Goal: Find specific page/section: Find specific page/section

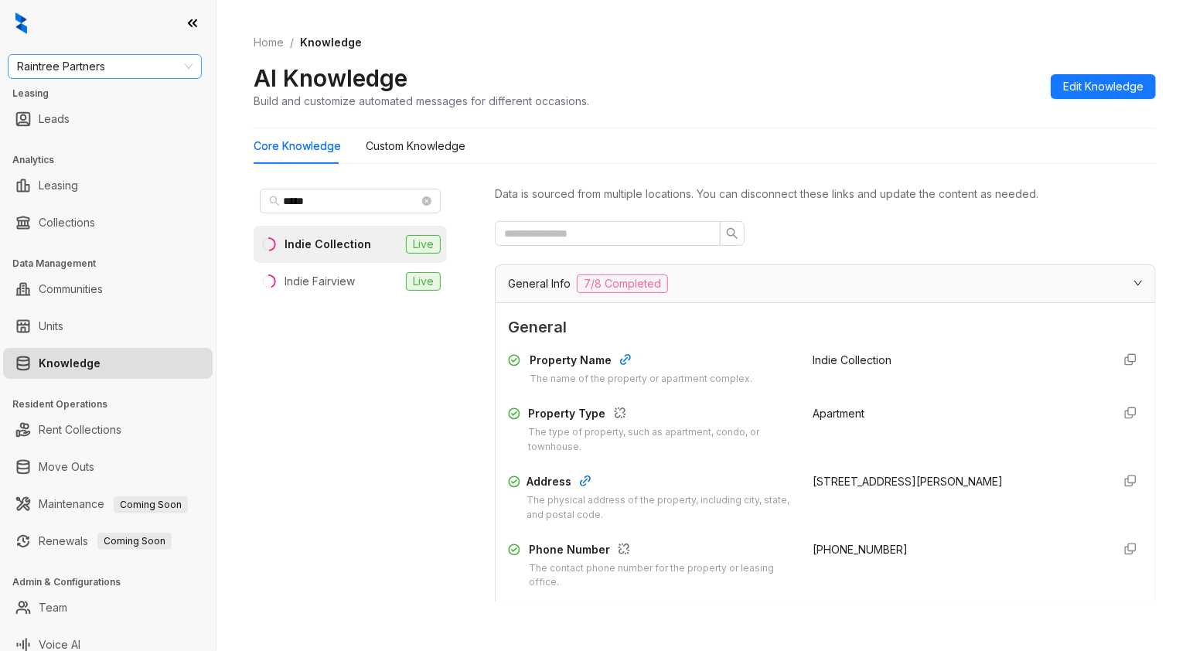
scroll to position [1291, 0]
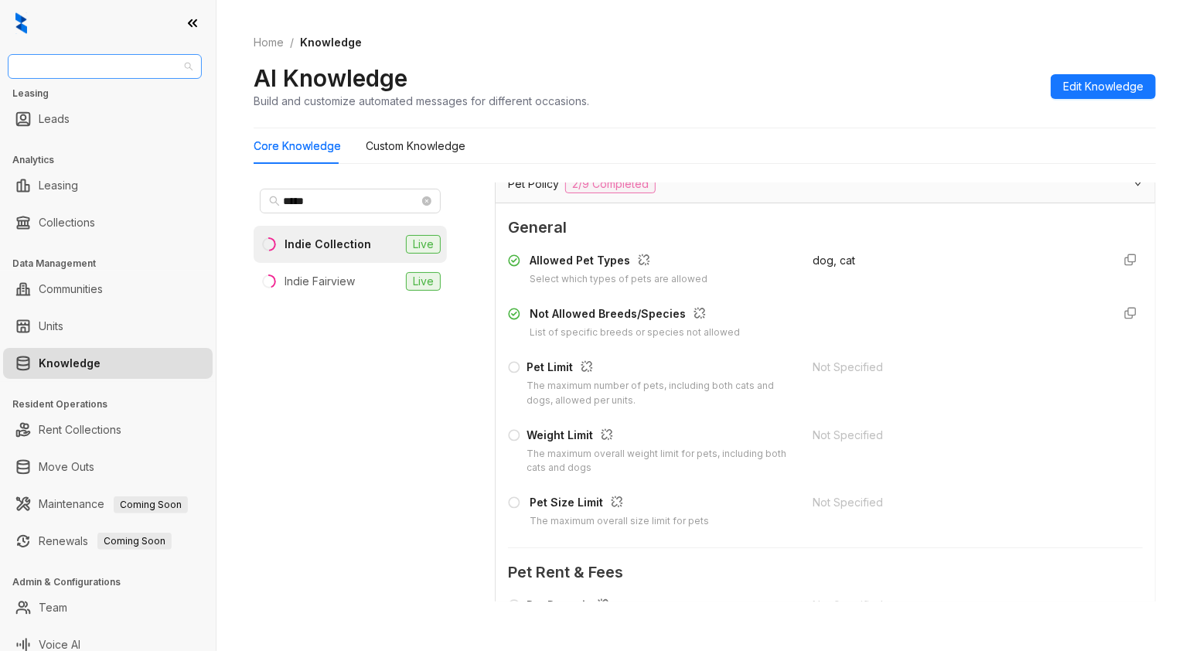
click at [98, 70] on span "Raintree Partners" at bounding box center [105, 66] width 176 height 23
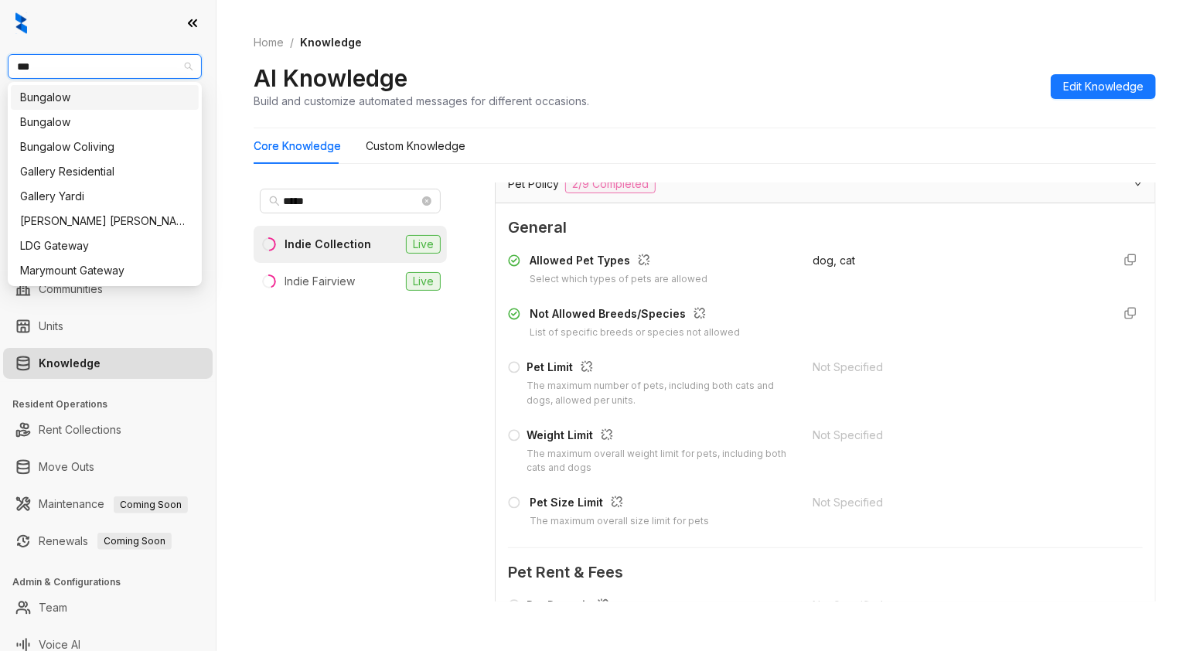
type input "****"
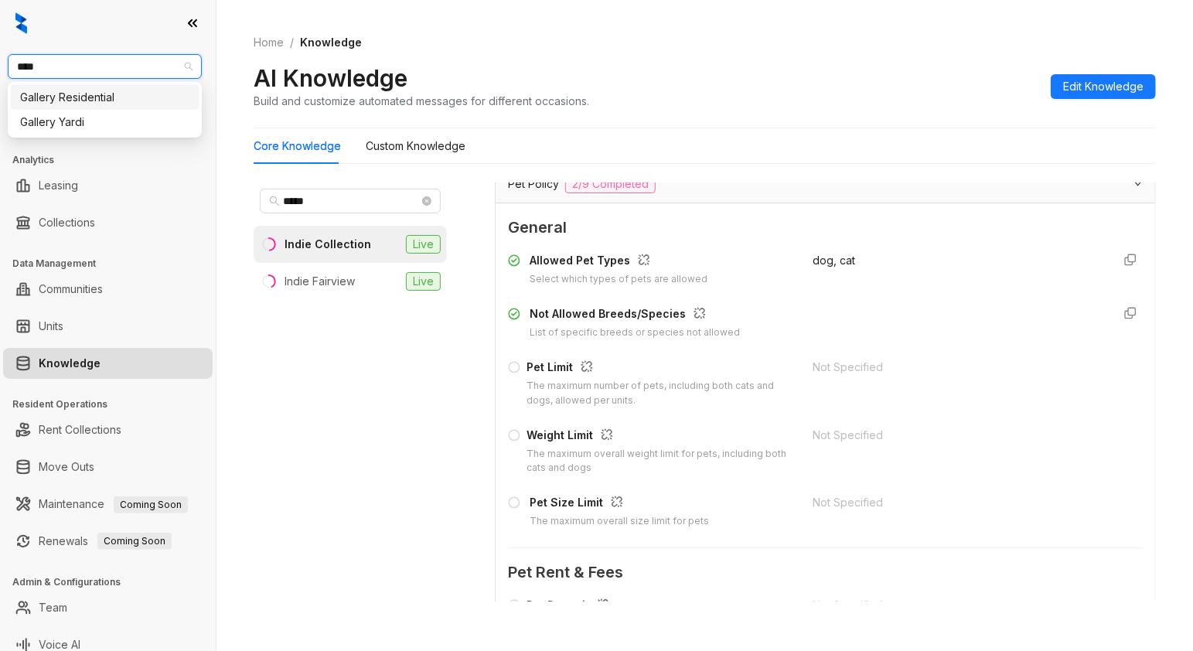
click at [103, 95] on div "Gallery Residential" at bounding box center [104, 97] width 169 height 17
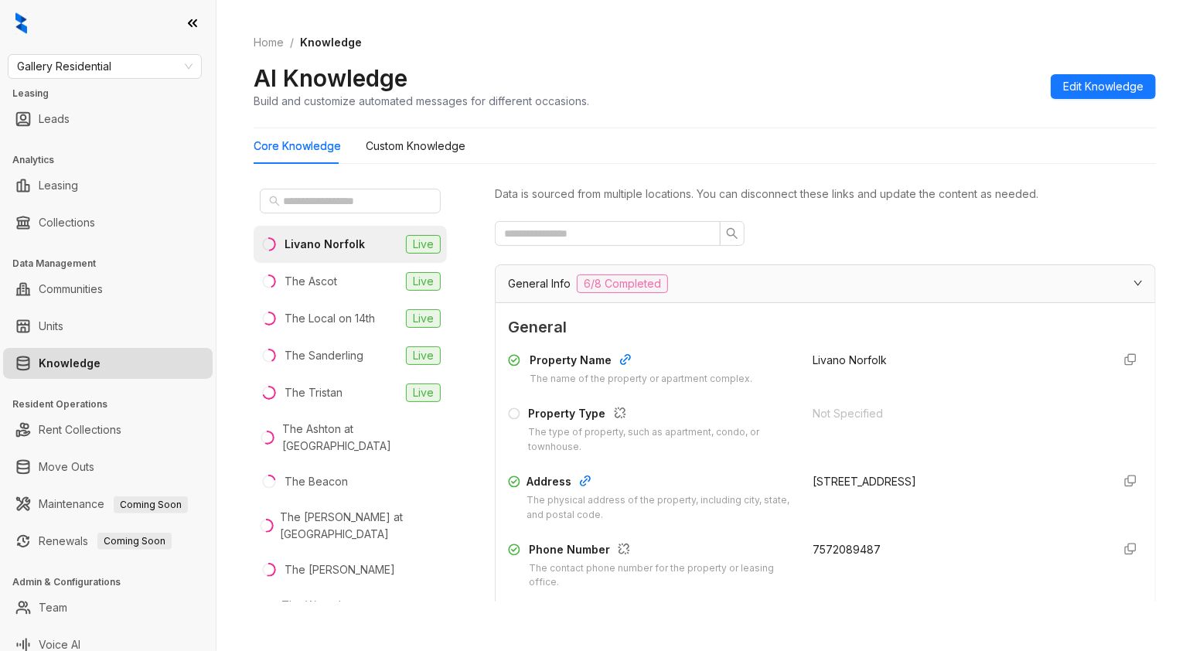
click at [309, 627] on div "Home / Knowledge AI Knowledge Build and customize automated messages for differ…" at bounding box center [705, 325] width 977 height 651
click at [315, 199] on input "text" at bounding box center [351, 201] width 136 height 17
click at [390, 591] on div "Livano Norfolk Live The Ascot Live The Local on 14th Live The Sanderling Live T…" at bounding box center [350, 391] width 193 height 419
click at [350, 325] on div "The Local on 14th" at bounding box center [330, 318] width 90 height 17
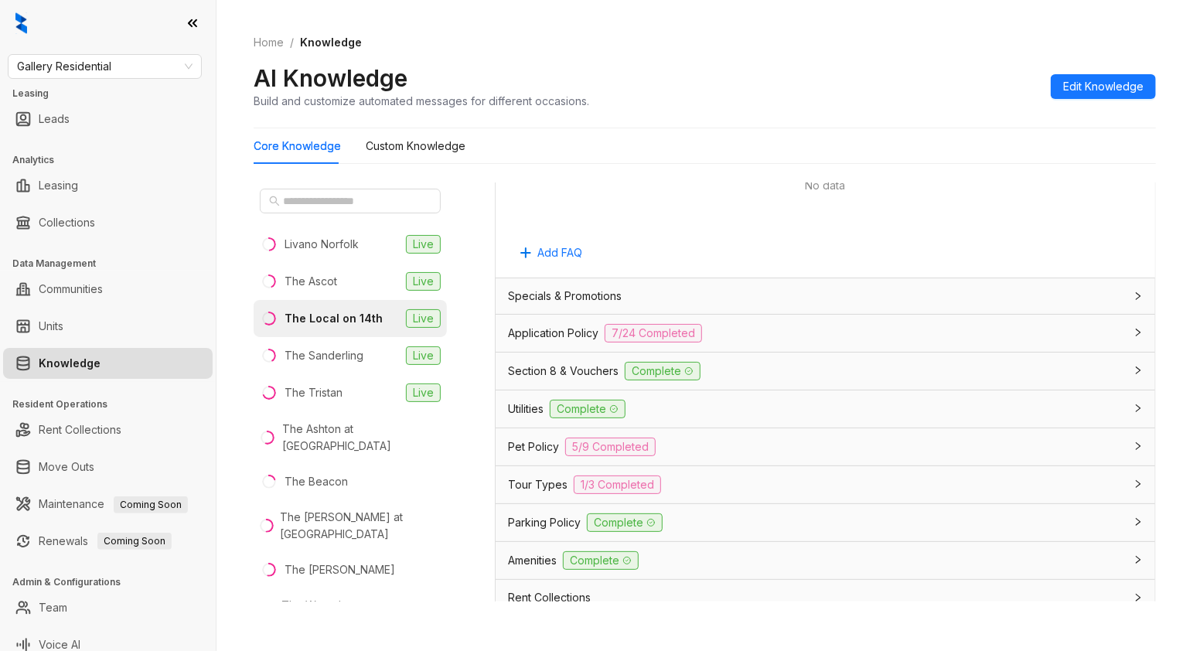
scroll to position [1093, 0]
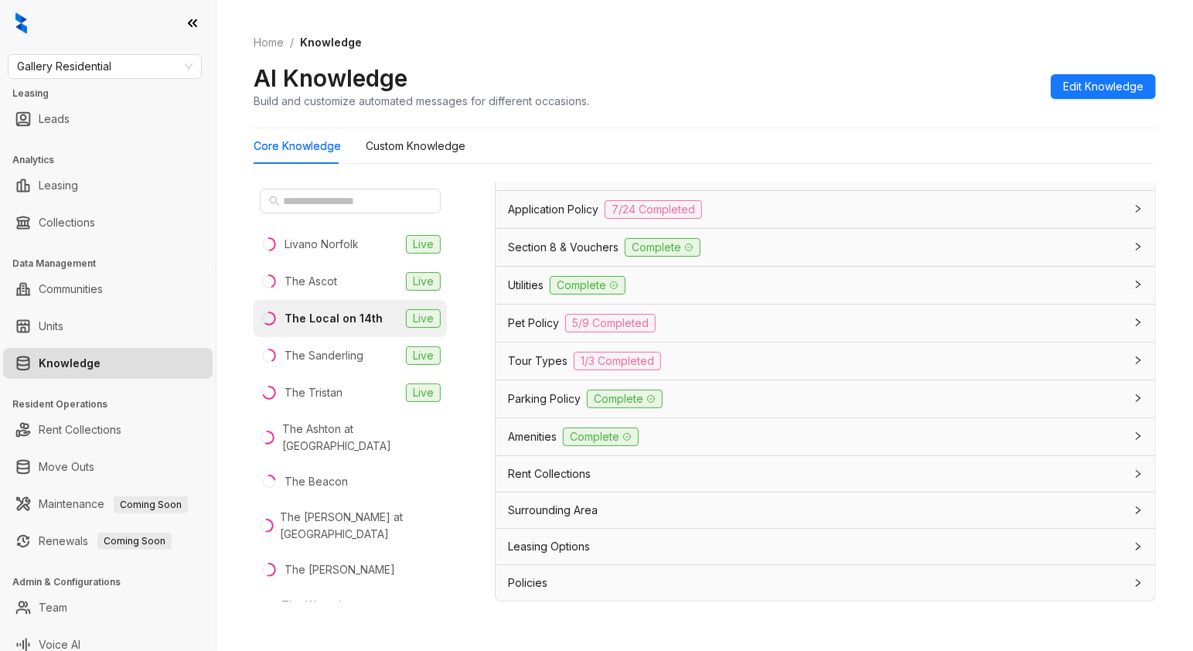
click at [561, 549] on span "Leasing Options" at bounding box center [549, 546] width 82 height 17
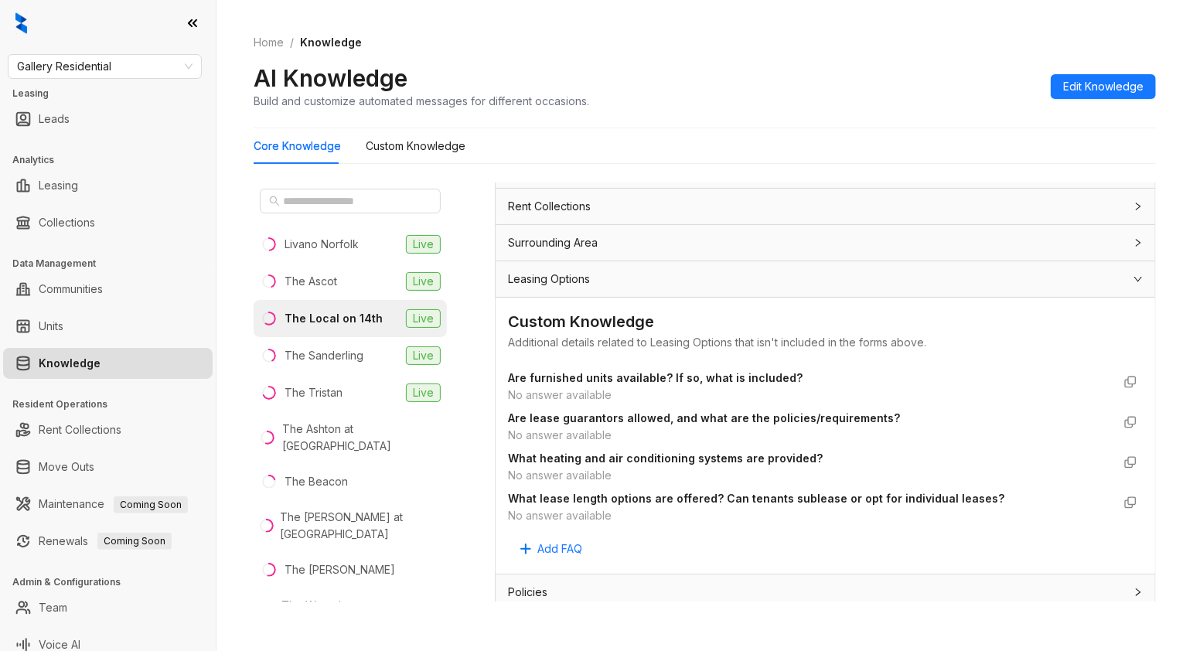
scroll to position [1370, 0]
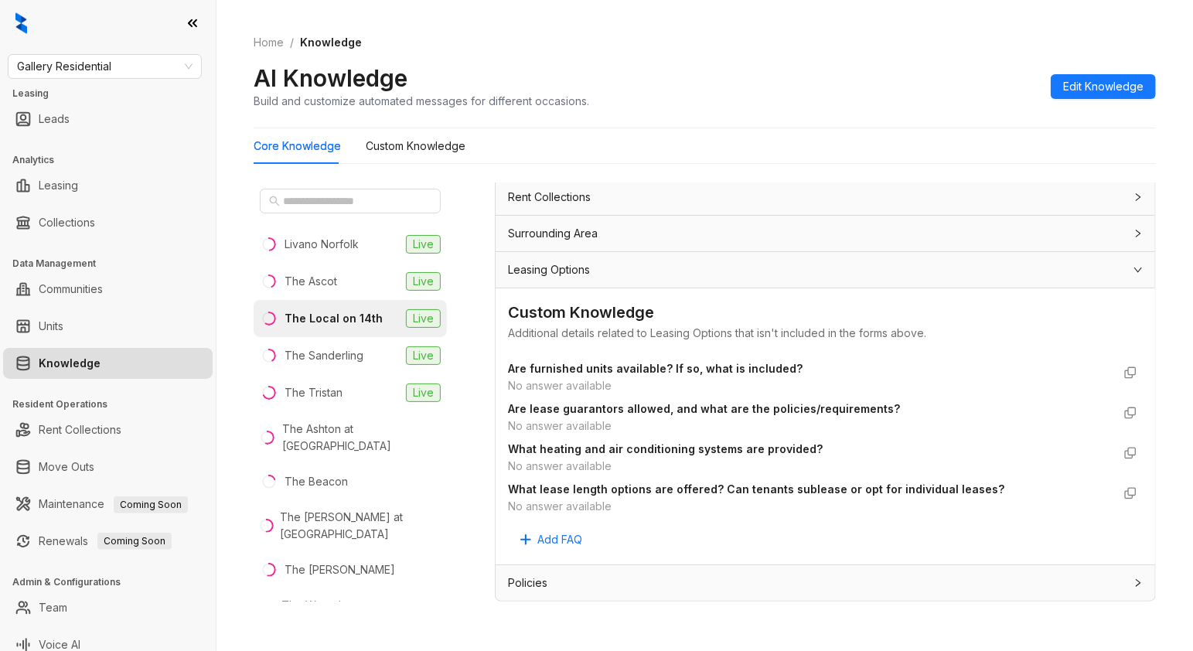
click at [367, 620] on div "Home / Knowledge AI Knowledge Build and customize automated messages for differ…" at bounding box center [705, 325] width 977 height 651
